Goal: Task Accomplishment & Management: Manage account settings

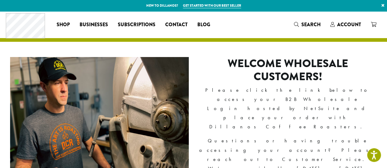
scroll to position [61, 0]
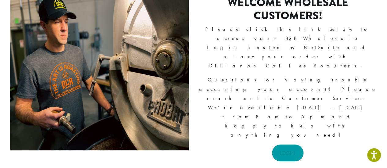
click at [290, 145] on link "LOGIN" at bounding box center [287, 153] width 31 height 17
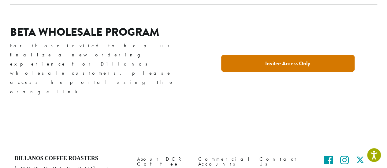
scroll to position [248, 0]
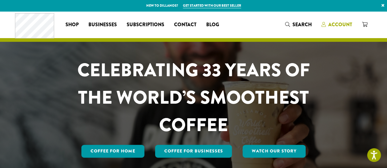
click at [339, 23] on span "Account" at bounding box center [340, 24] width 24 height 7
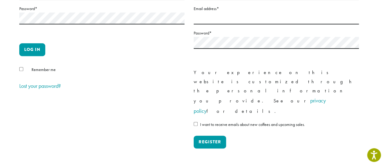
scroll to position [31, 0]
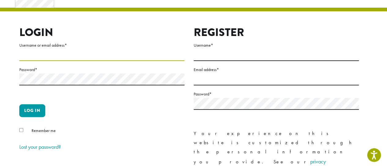
click at [65, 54] on input "Username or email address *" at bounding box center [101, 55] width 165 height 12
type input "**********"
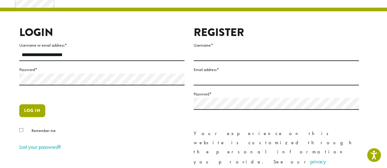
click at [37, 112] on button "Log in" at bounding box center [32, 111] width 26 height 13
